Goal: Navigation & Orientation: Understand site structure

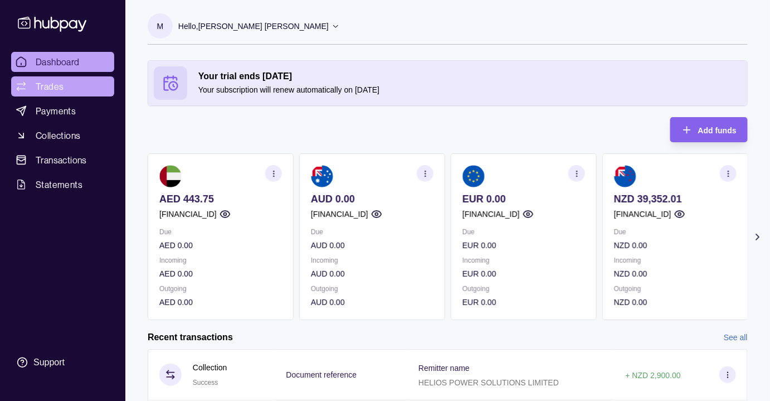
click at [43, 89] on span "Trades" at bounding box center [50, 86] width 28 height 13
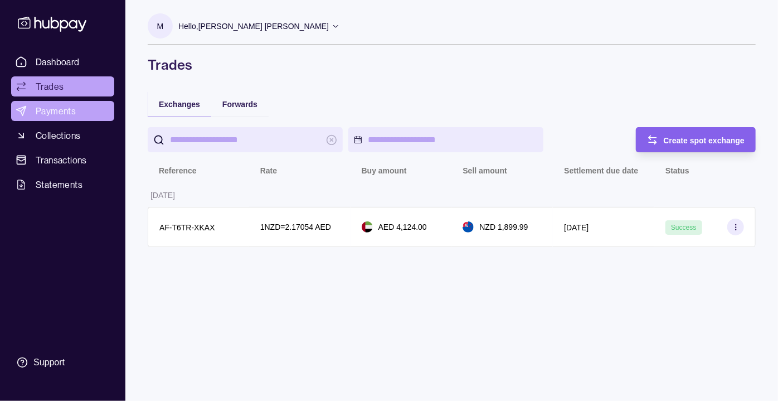
click at [40, 108] on span "Payments" at bounding box center [56, 110] width 40 height 13
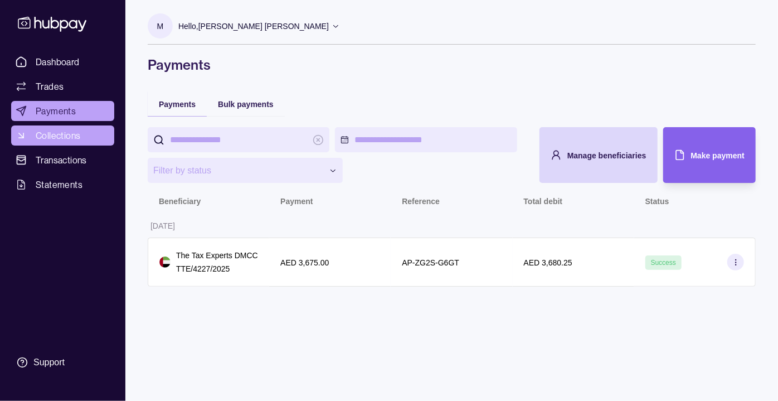
click at [60, 141] on span "Collections" at bounding box center [58, 135] width 45 height 13
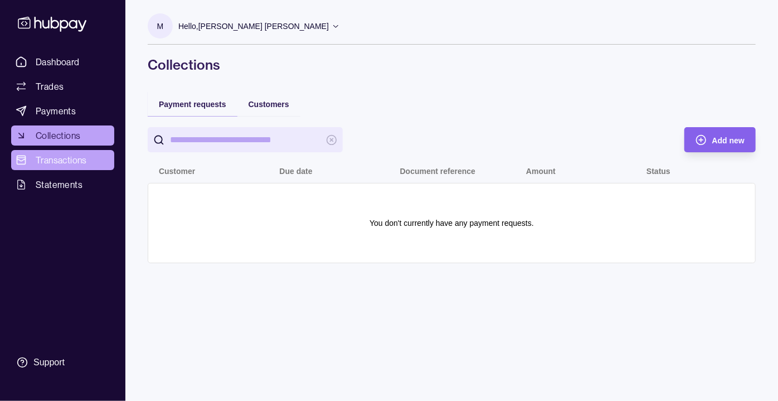
click at [67, 166] on span "Transactions" at bounding box center [61, 159] width 51 height 13
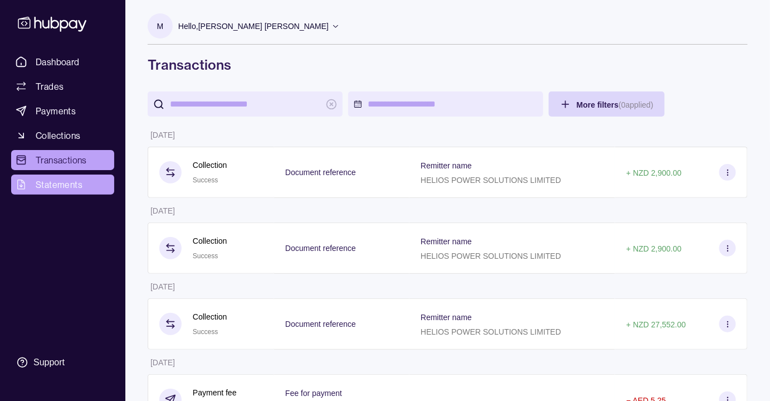
click at [52, 183] on span "Statements" at bounding box center [59, 184] width 47 height 13
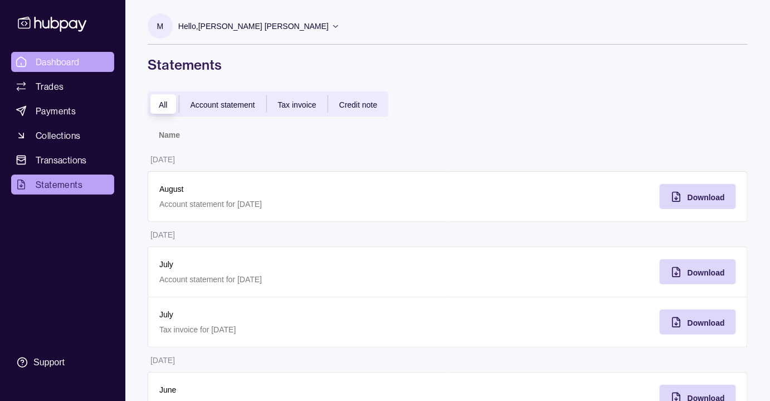
click at [49, 70] on link "Dashboard" at bounding box center [62, 62] width 103 height 20
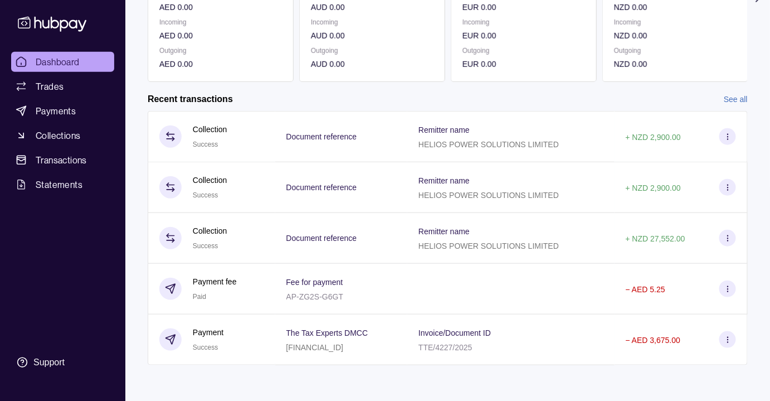
scroll to position [241, 0]
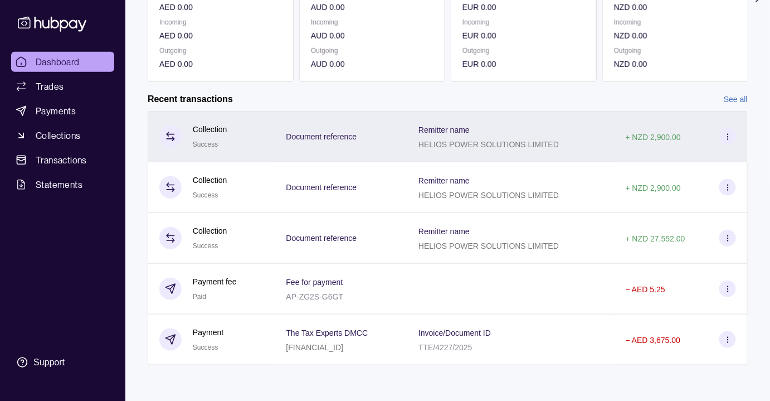
click at [726, 133] on icon at bounding box center [728, 137] width 8 height 8
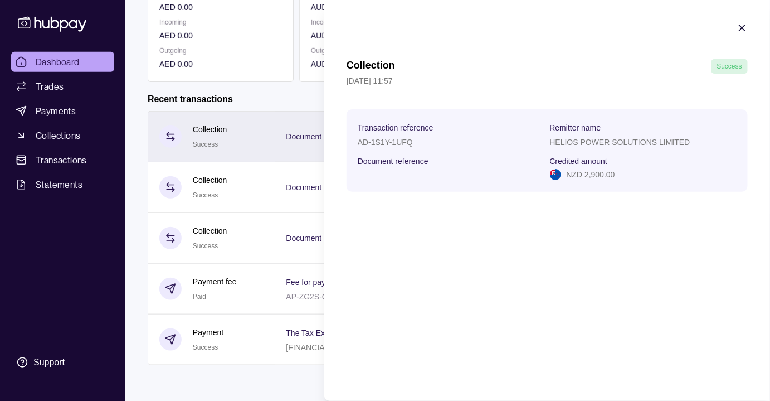
click at [747, 25] on icon "button" at bounding box center [742, 27] width 11 height 11
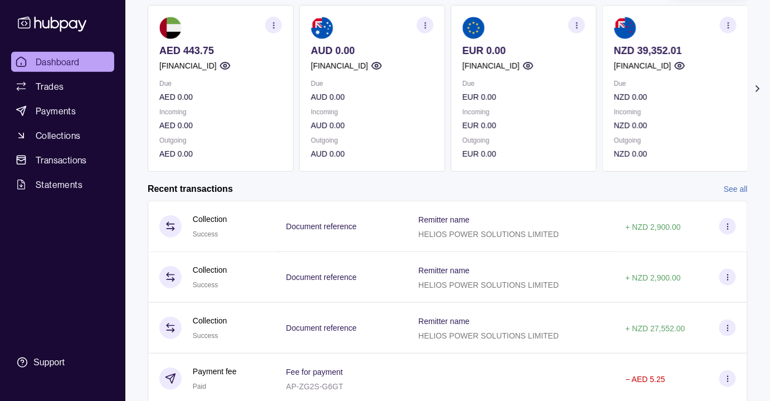
scroll to position [0, 0]
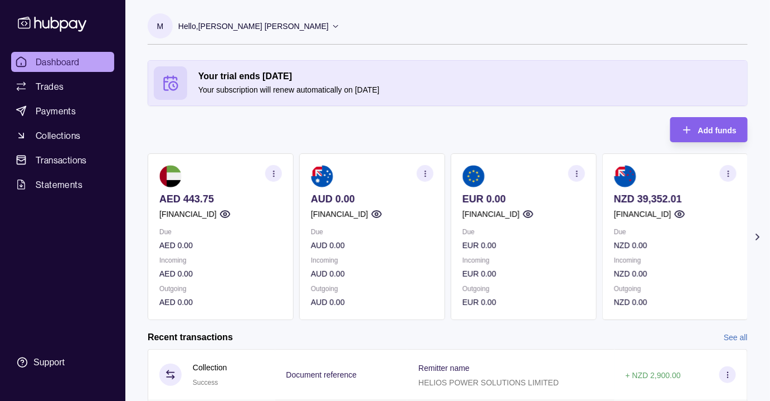
click at [48, 189] on span "Statements" at bounding box center [59, 184] width 47 height 13
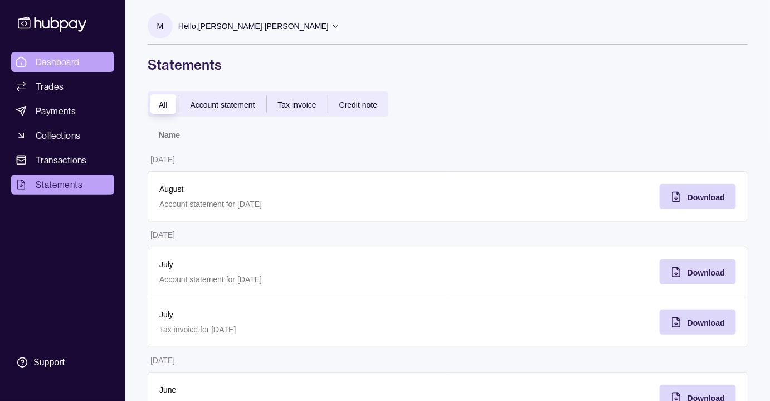
click at [67, 52] on link "Dashboard" at bounding box center [62, 62] width 103 height 20
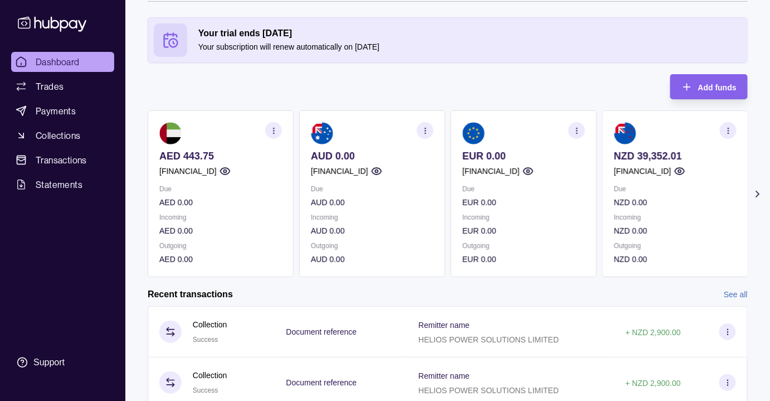
scroll to position [42, 0]
